Goal: Task Accomplishment & Management: Manage account settings

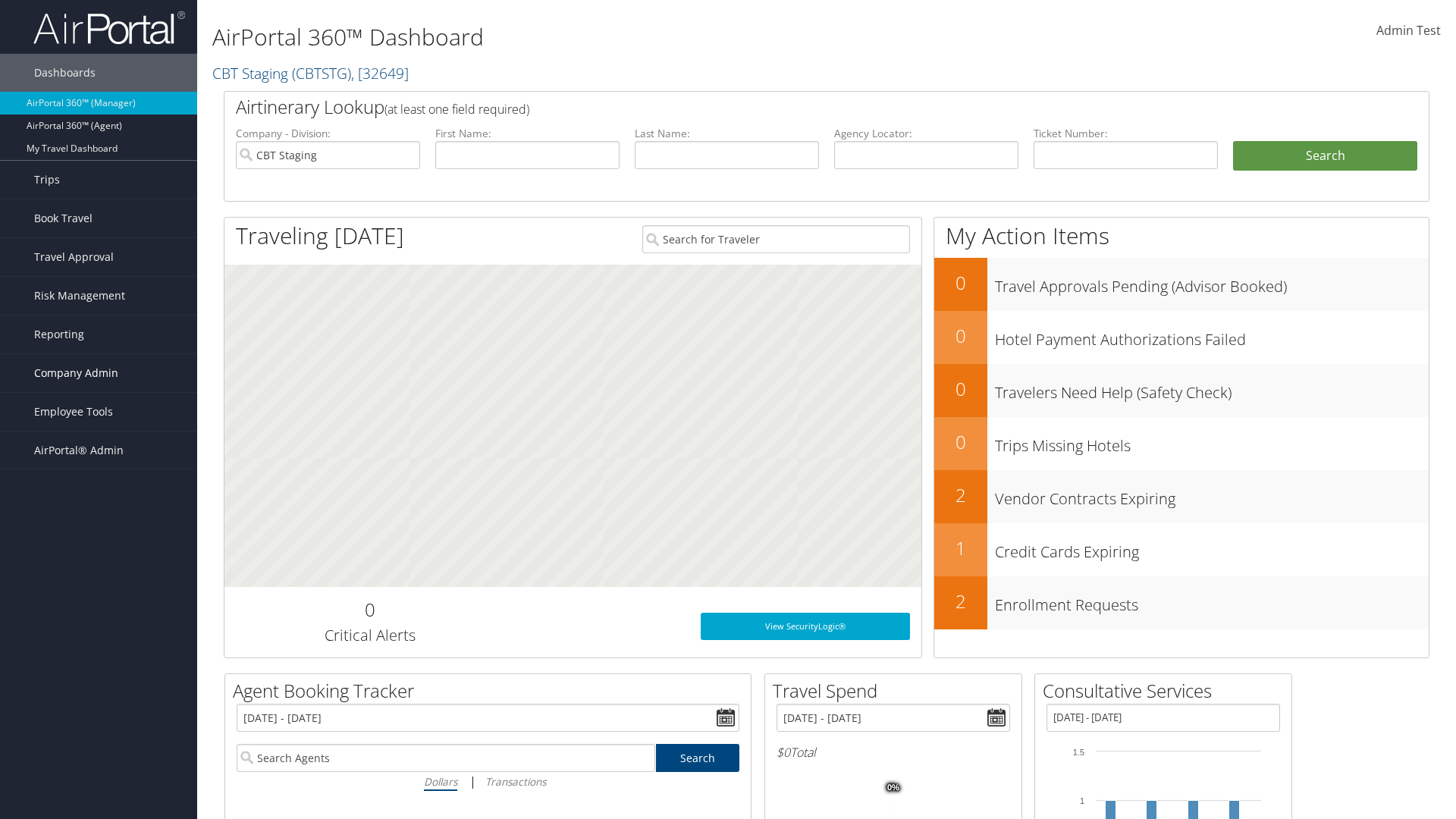
click at [98, 373] on span "Company Admin" at bounding box center [76, 373] width 84 height 38
click at [0, 0] on link "Airtinerary® Settings" at bounding box center [0, 0] width 0 height 0
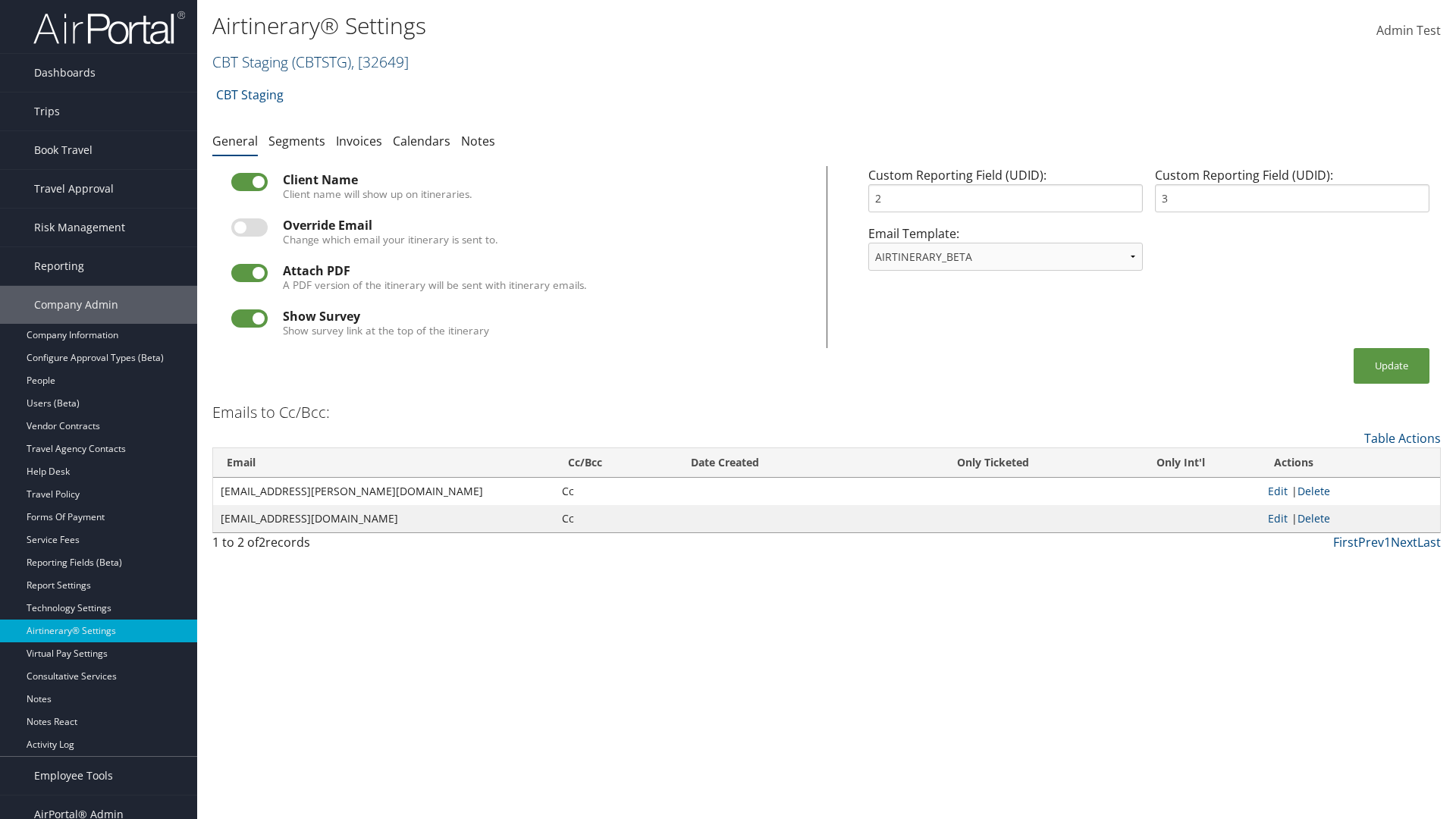
click at [250, 62] on link "CBT Staging ( CBTSTG ) , [ 32649 ]" at bounding box center [311, 62] width 197 height 21
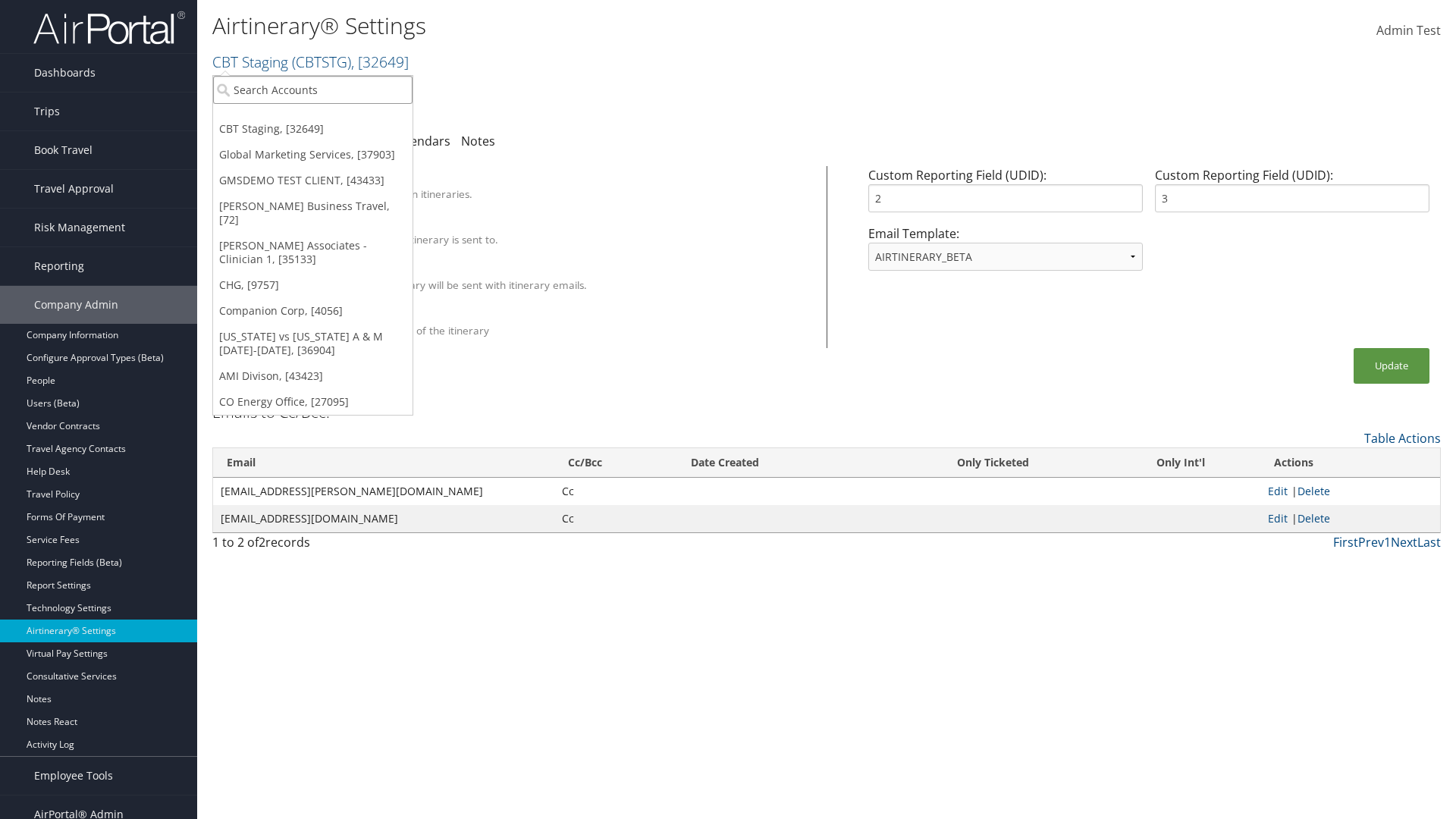
click at [313, 89] on input "search" at bounding box center [312, 89] width 199 height 28
type input "Global Marketing Services"
click at [327, 118] on div "Global Marketing Services (301946), [37903]" at bounding box center [326, 117] width 244 height 13
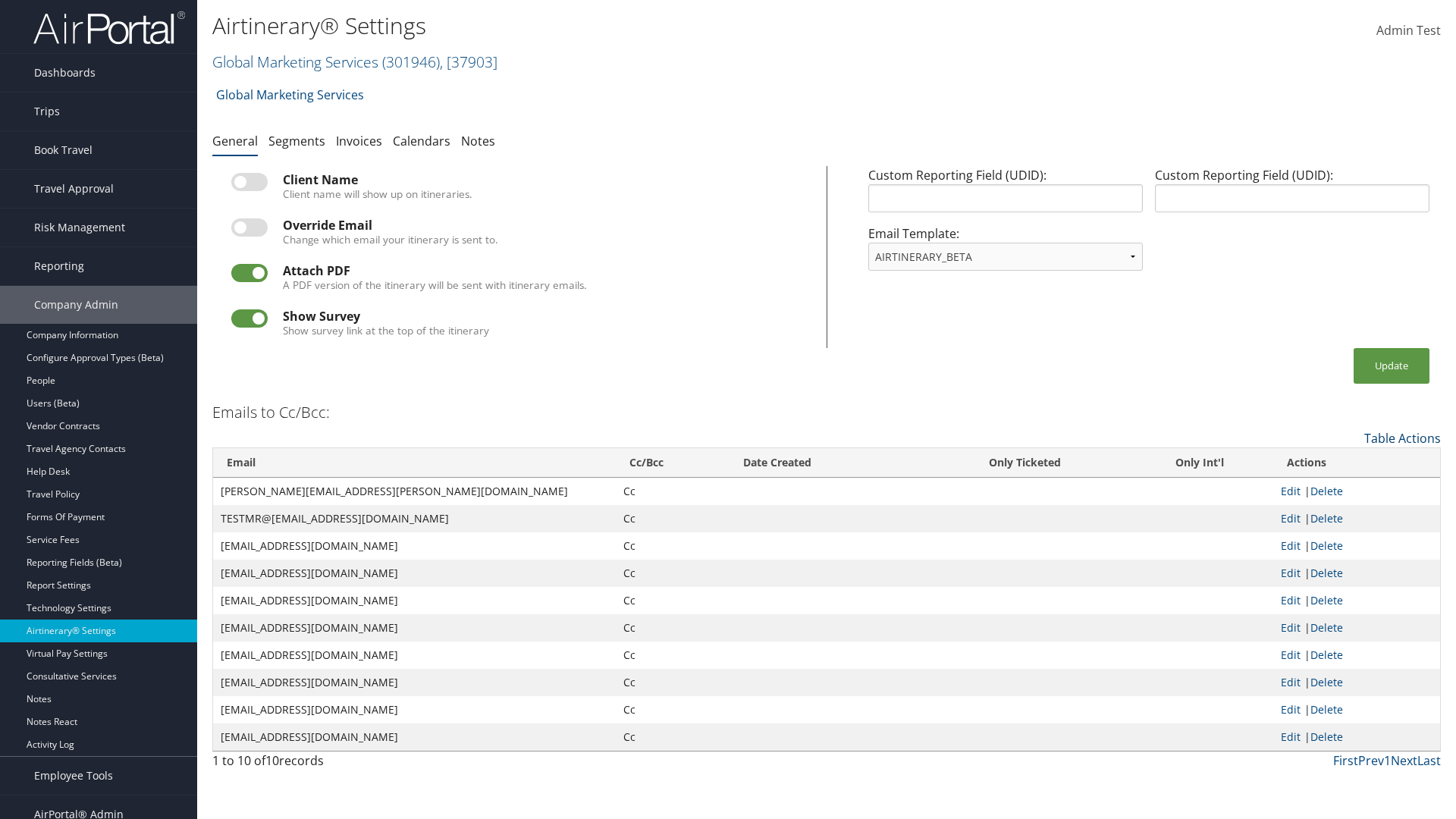
click at [1402, 438] on link "Table Actions" at bounding box center [1402, 438] width 77 height 17
click at [1340, 461] on link "Add New Cc Email" at bounding box center [1340, 461] width 199 height 26
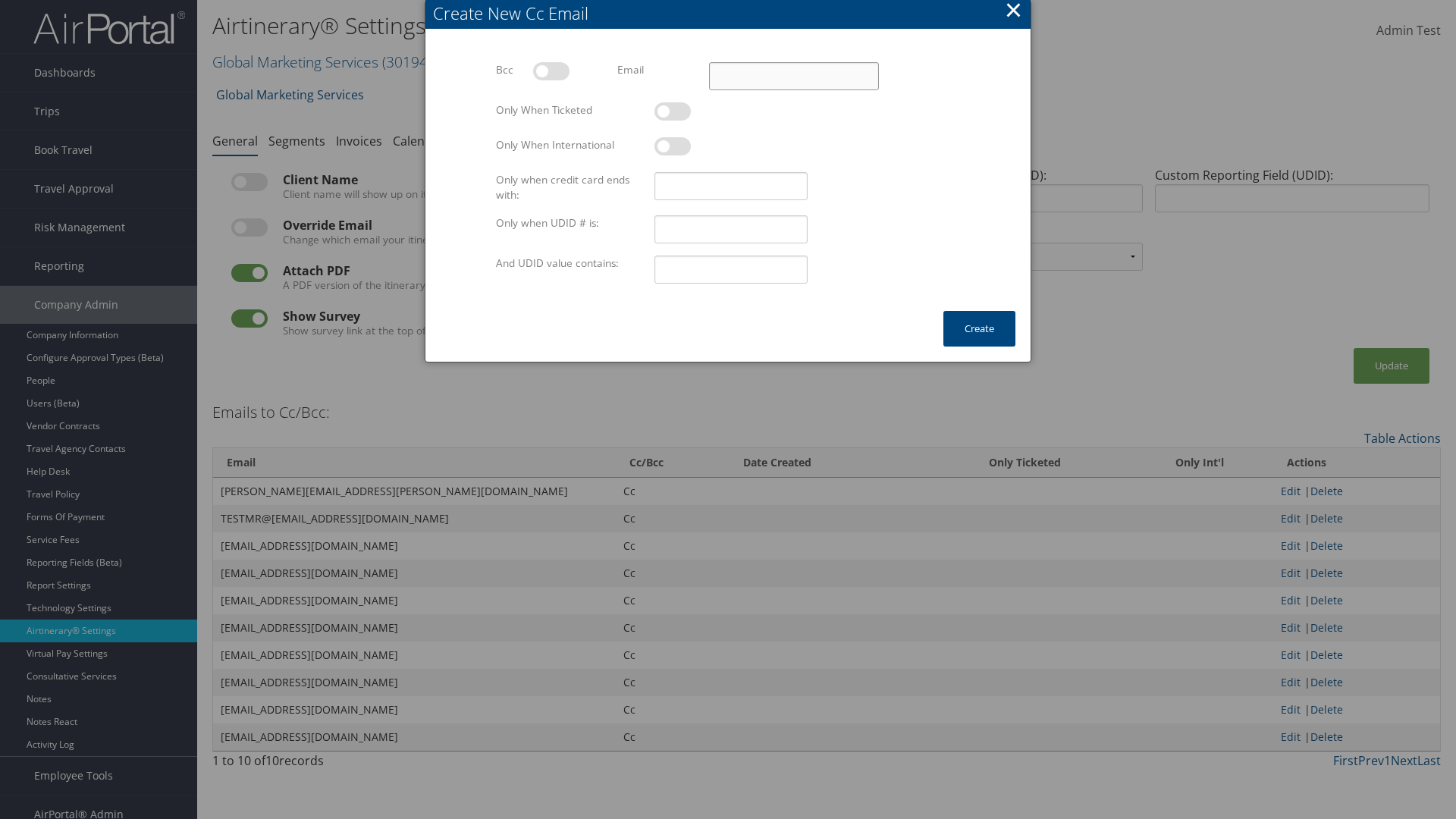
click at [793, 76] on input "Email" at bounding box center [794, 76] width 170 height 28
type input "test@test.com"
click at [979, 328] on button "Create" at bounding box center [979, 329] width 72 height 36
